Goal: Ask a question

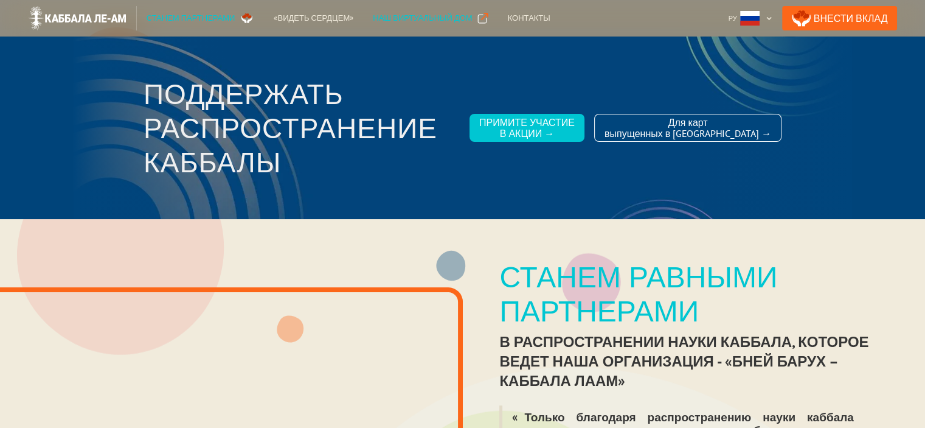
click at [388, 15] on div "Наш виртуальный дом" at bounding box center [422, 18] width 99 height 12
click at [508, 17] on div "Контакты" at bounding box center [529, 18] width 43 height 12
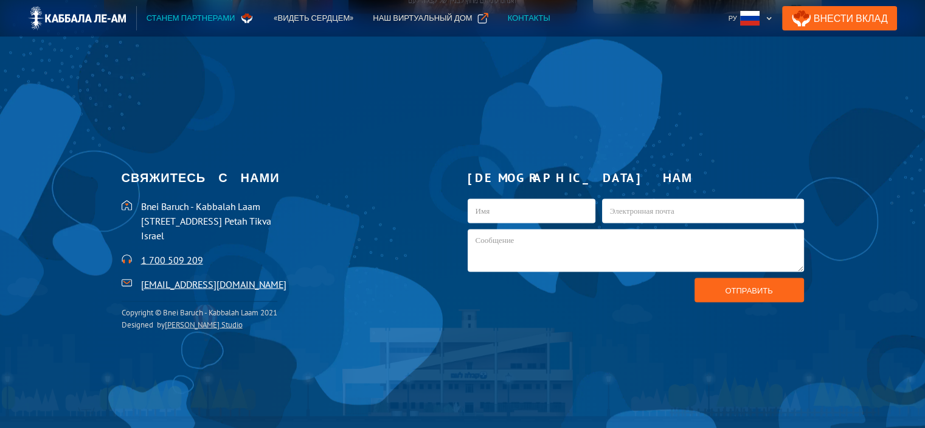
scroll to position [2592, 0]
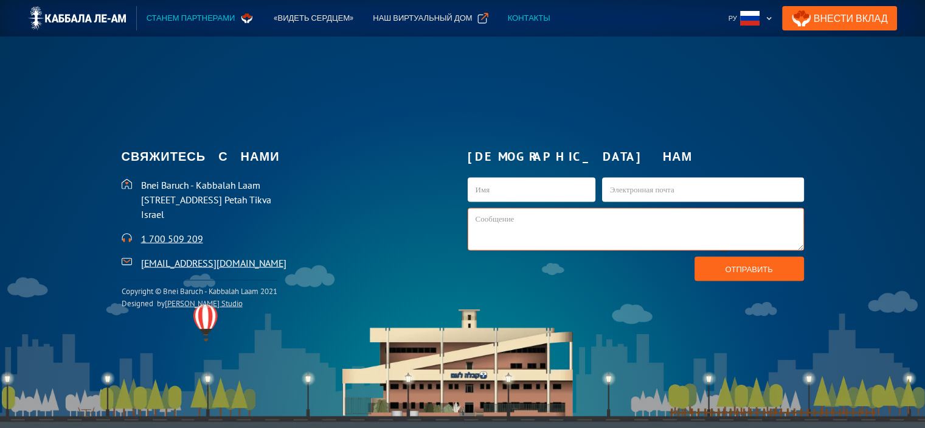
click at [490, 217] on textarea "kab1-Russian" at bounding box center [636, 229] width 336 height 43
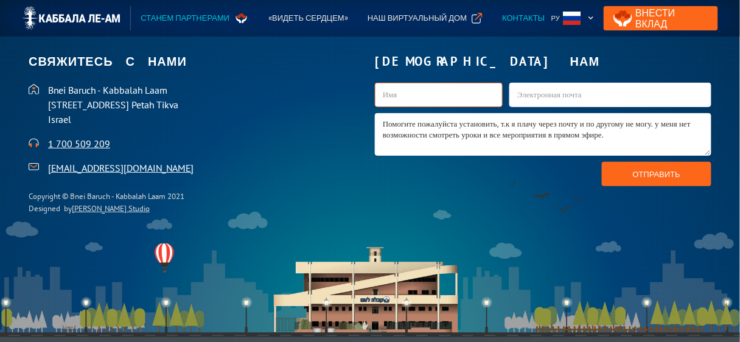
click at [430, 99] on input "kab1-Russian" at bounding box center [439, 95] width 128 height 24
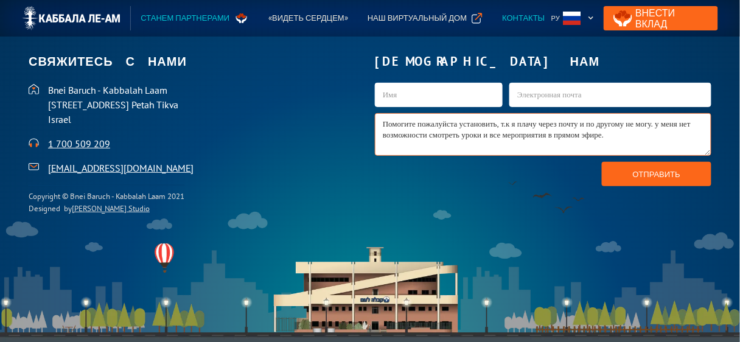
click at [613, 133] on textarea "Помогите пожалуйста установить, т.к я плачу через почту и по другому не могу. у…" at bounding box center [543, 134] width 336 height 43
click at [609, 134] on textarea "Помогите пожалуйста установить, т.к я плачу через почту и по другому не могу. у…" at bounding box center [543, 134] width 336 height 43
click at [660, 123] on textarea "Помогите пожалуйста установить, т.к я плачу через почту и по другому не могу. у…" at bounding box center [543, 134] width 336 height 43
click at [654, 127] on textarea "Помогите пожалуйста установить, т.к я плачу через почту и по другому не могу. у…" at bounding box center [543, 134] width 336 height 43
click at [658, 125] on textarea "Помогите пожалуйста установить, т.к я плачу через почту и по другому не могу. у…" at bounding box center [543, 134] width 336 height 43
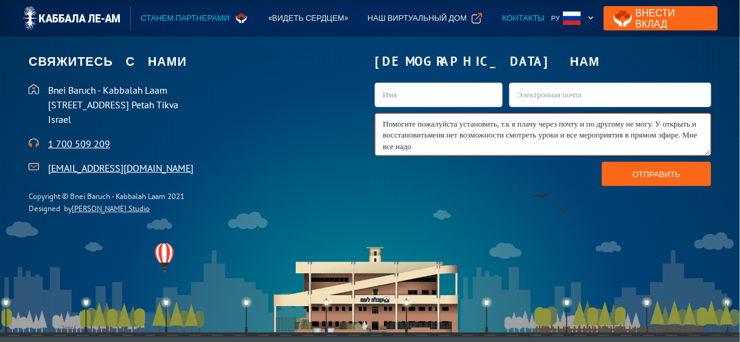
drag, startPoint x: 461, startPoint y: 134, endPoint x: 377, endPoint y: 137, distance: 84.0
click at [377, 137] on textarea "Помогите пожалуйста установить, т.к я плачу через почту и по другому не могу. У…" at bounding box center [543, 134] width 336 height 43
click at [666, 123] on textarea "Помогите пожалуйста установить, т.к я плачу через почту и по другому не могу. У…" at bounding box center [543, 134] width 336 height 43
click at [673, 136] on textarea "Помогите пожалуйста установить, т.к я плачу через почту и по другому не могу. У…" at bounding box center [543, 134] width 336 height 43
click at [394, 147] on textarea "Помогите пожалуйста установить, т.к я плачу через почту и по другому не могу. У…" at bounding box center [543, 134] width 336 height 43
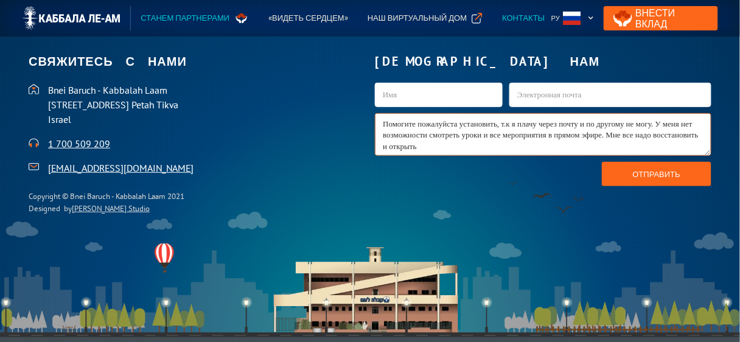
click at [471, 148] on textarea "Помогите пожалуйста установить, т.к я плачу через почту и по другому не могу. У…" at bounding box center [543, 134] width 336 height 43
click at [507, 147] on textarea "Помогите пожалуйста установить, т.к я плачу через почту и по другому не могу. У…" at bounding box center [543, 134] width 336 height 43
click at [541, 147] on textarea "Помогите пожалуйста установить, т.к я плачу через почту и по другому не могу. У…" at bounding box center [543, 134] width 336 height 43
click at [547, 147] on textarea "Помогите пожалуйста установить, т.к я плачу через почту и по другому не могу. У…" at bounding box center [543, 134] width 336 height 43
click at [569, 146] on textarea "Помогите пожалуйста установить, т.к я плачу через почту и по другому не могу. У…" at bounding box center [543, 134] width 336 height 43
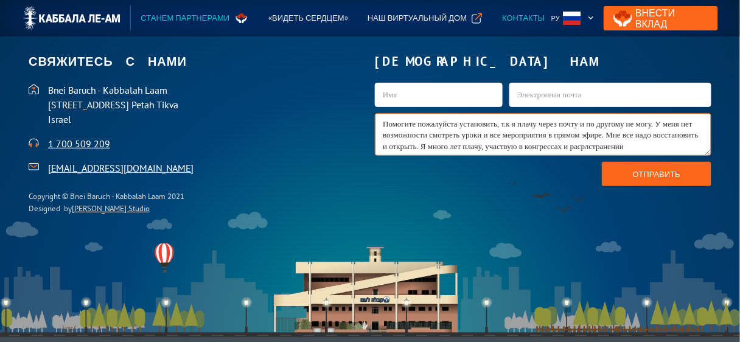
click at [633, 147] on textarea "Помогите пожалуйста установить, т.к я плачу через почту и по другому не могу. У…" at bounding box center [543, 134] width 336 height 43
drag, startPoint x: 677, startPoint y: 146, endPoint x: 633, endPoint y: 144, distance: 44.5
click at [633, 144] on textarea "Помогите пожалуйста установить, т.к я плачу через почту и по другому не могу. У…" at bounding box center [543, 134] width 336 height 43
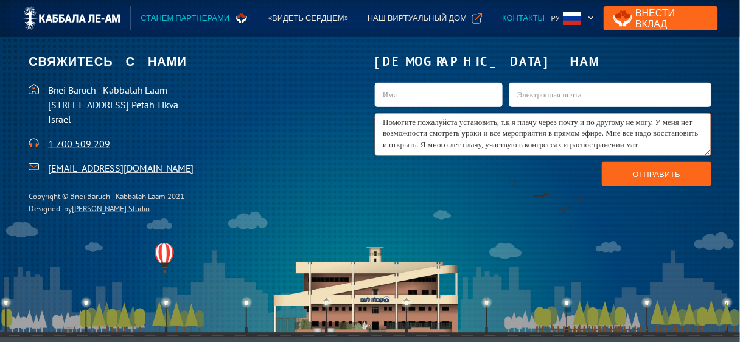
scroll to position [6, 0]
click at [642, 137] on textarea "Помогите пожалуйста установить, т.к я плачу через почту и по другому не могу. У…" at bounding box center [543, 134] width 336 height 43
click at [433, 151] on textarea "Помогите пожалуйста установить, т.к я плачу через почту и по другому не могу. У…" at bounding box center [543, 134] width 336 height 43
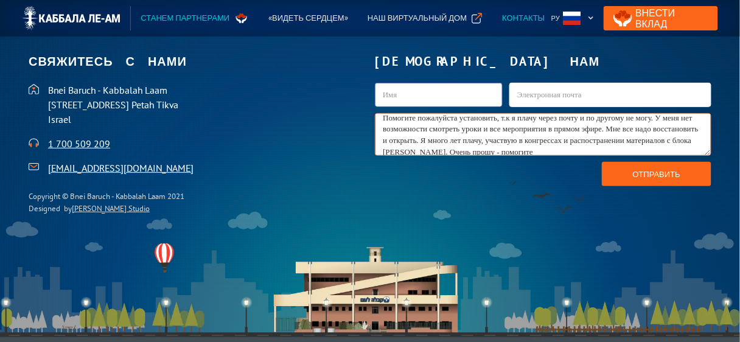
type textarea "Помогите пожалуйста установить, т.к я плачу через почту и по другому не могу. У…"
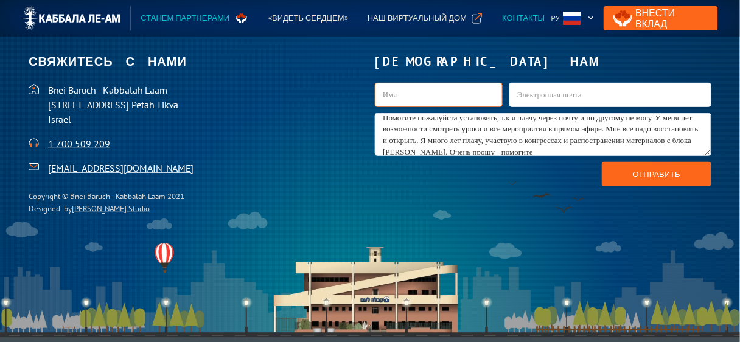
click at [401, 98] on input "kab1-Russian" at bounding box center [439, 95] width 128 height 24
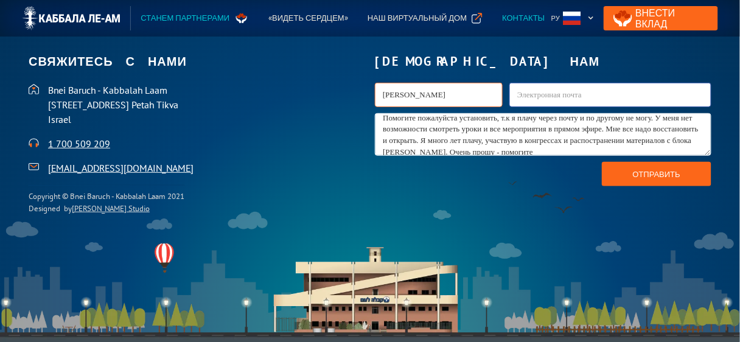
type input "[PERSON_NAME]"
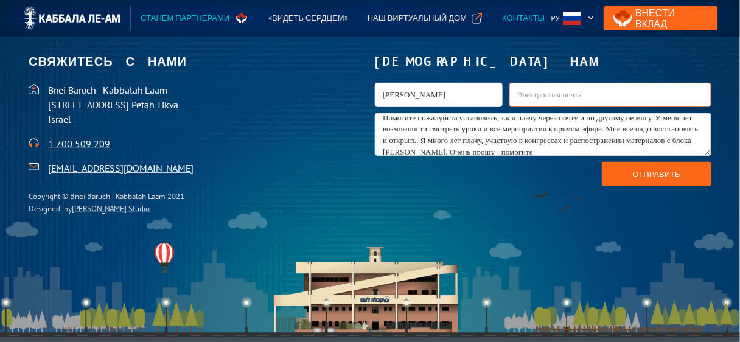
click at [515, 94] on input "kab1-Russian" at bounding box center [610, 95] width 202 height 24
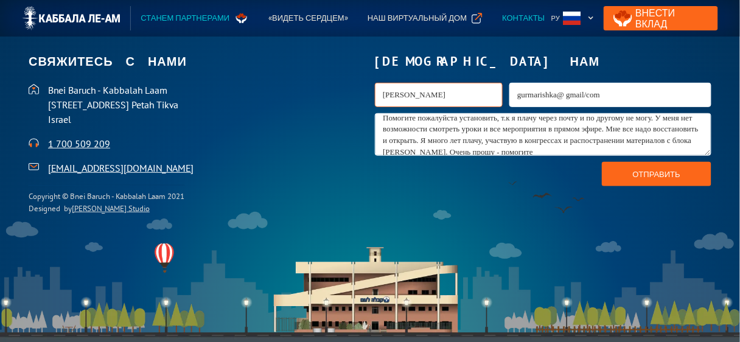
click at [441, 94] on input "[PERSON_NAME]" at bounding box center [439, 95] width 128 height 24
click at [624, 175] on input "Отправить" at bounding box center [657, 174] width 110 height 24
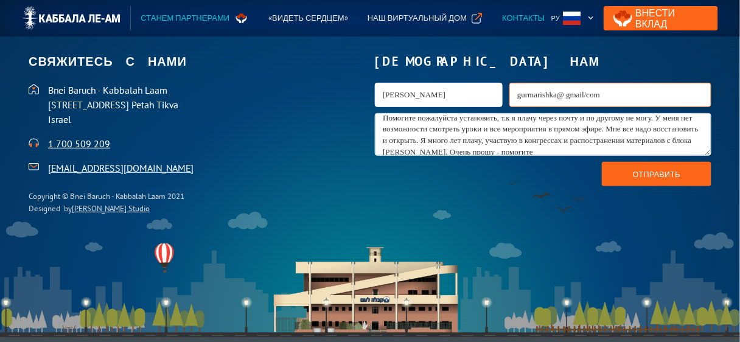
click at [581, 92] on input "gurmarishka@ gmail/com" at bounding box center [610, 95] width 202 height 24
click at [607, 96] on input "gurmarishka@ [DOMAIN_NAME]" at bounding box center [610, 95] width 202 height 24
click at [618, 177] on input "Отправить" at bounding box center [657, 174] width 110 height 24
click at [550, 91] on input "gurmarishka@" at bounding box center [610, 95] width 202 height 24
click at [569, 92] on input "gurmarishka @" at bounding box center [610, 95] width 202 height 24
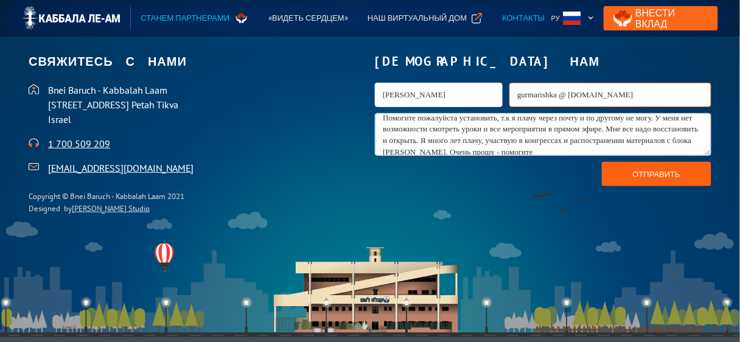
type input "gurmarishka @ [DOMAIN_NAME]"
click at [605, 173] on input "Отправить" at bounding box center [657, 174] width 110 height 24
click at [569, 212] on div "[DEMOGRAPHIC_DATA] с нами [DEMOGRAPHIC_DATA] Laam [STREET_ADDRESS] Petah Tikva …" at bounding box center [370, 136] width 683 height 175
click at [602, 173] on input "Отправить" at bounding box center [657, 174] width 110 height 24
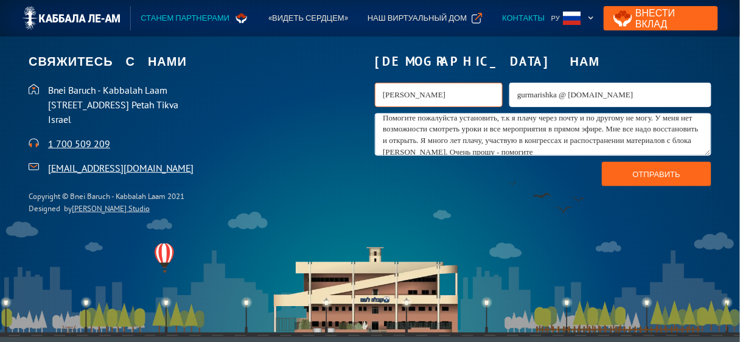
click at [440, 94] on input "[PERSON_NAME]" at bounding box center [439, 95] width 128 height 24
type input "[PERSON_NAME]"
click at [616, 179] on input "Отправить" at bounding box center [657, 174] width 110 height 24
